Goal: Navigation & Orientation: Find specific page/section

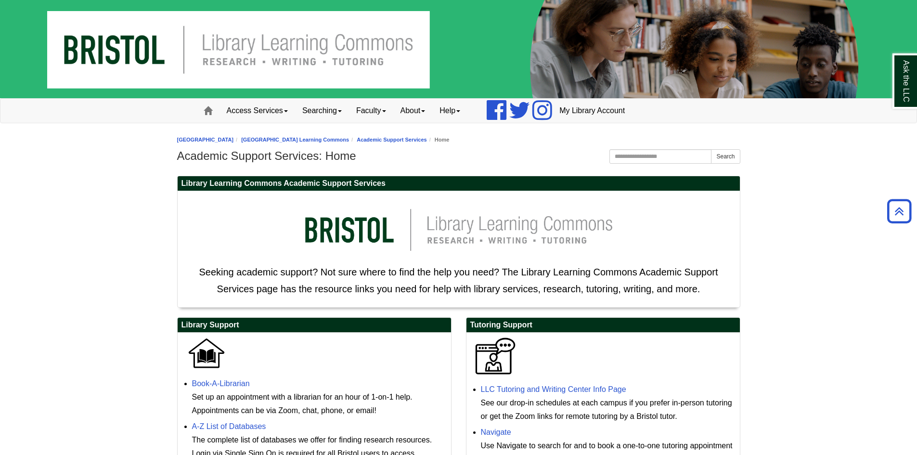
scroll to position [316, 0]
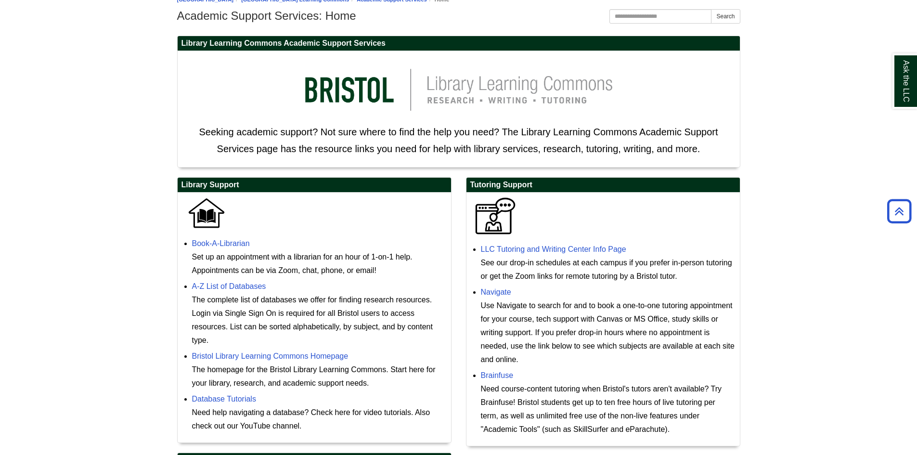
scroll to position [130, 0]
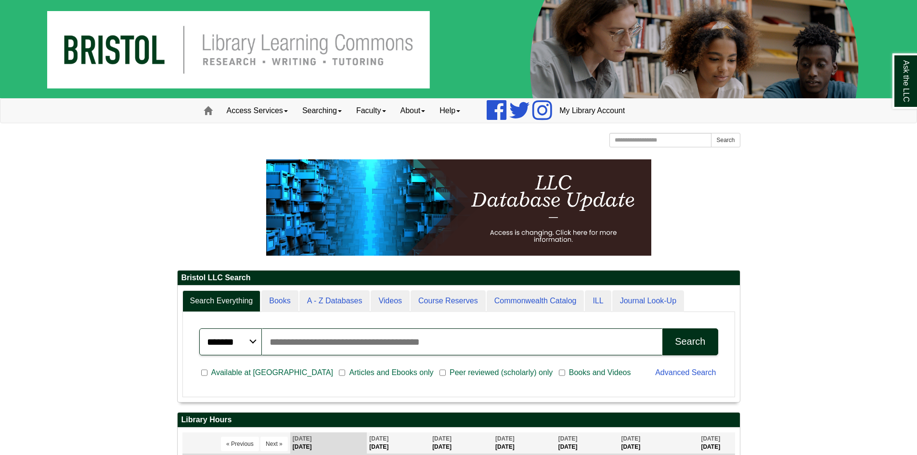
scroll to position [116, 562]
